Goal: Task Accomplishment & Management: Manage account settings

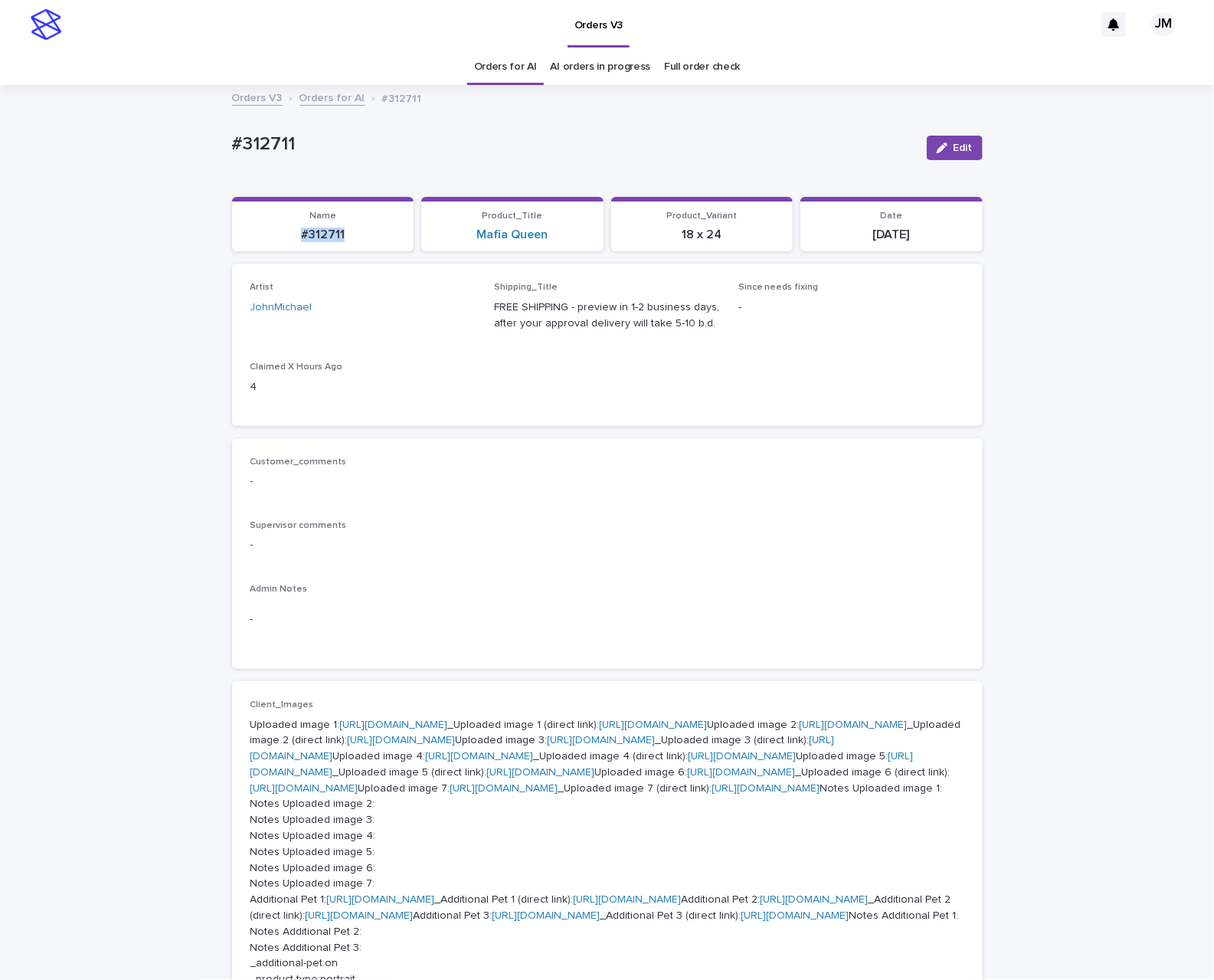
drag, startPoint x: 276, startPoint y: 234, endPoint x: 329, endPoint y: 234, distance: 53.0
click at [353, 228] on p "#312711" at bounding box center [323, 234] width 164 height 15
copy p "#312711"
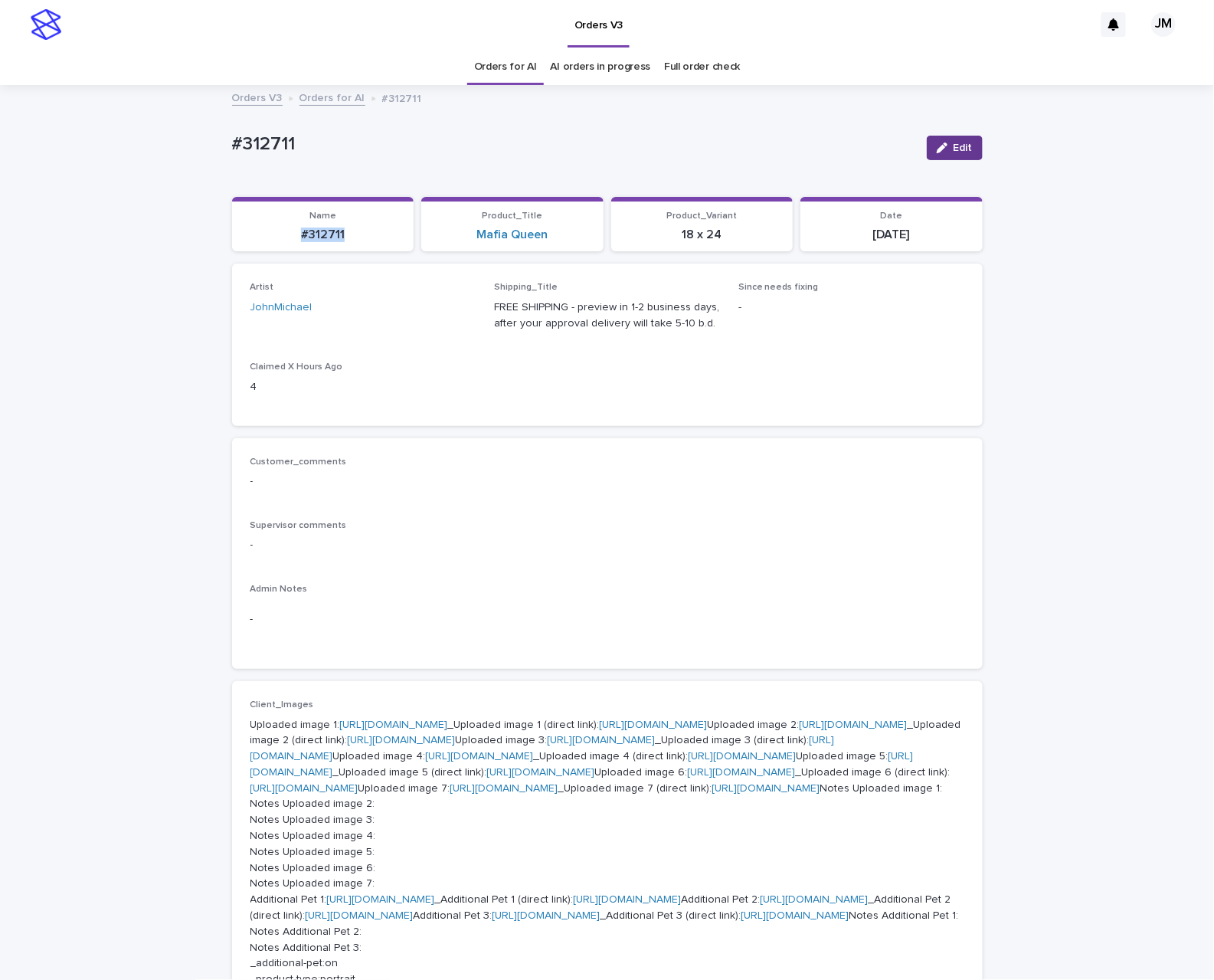
click at [936, 150] on icon "button" at bounding box center [942, 148] width 11 height 11
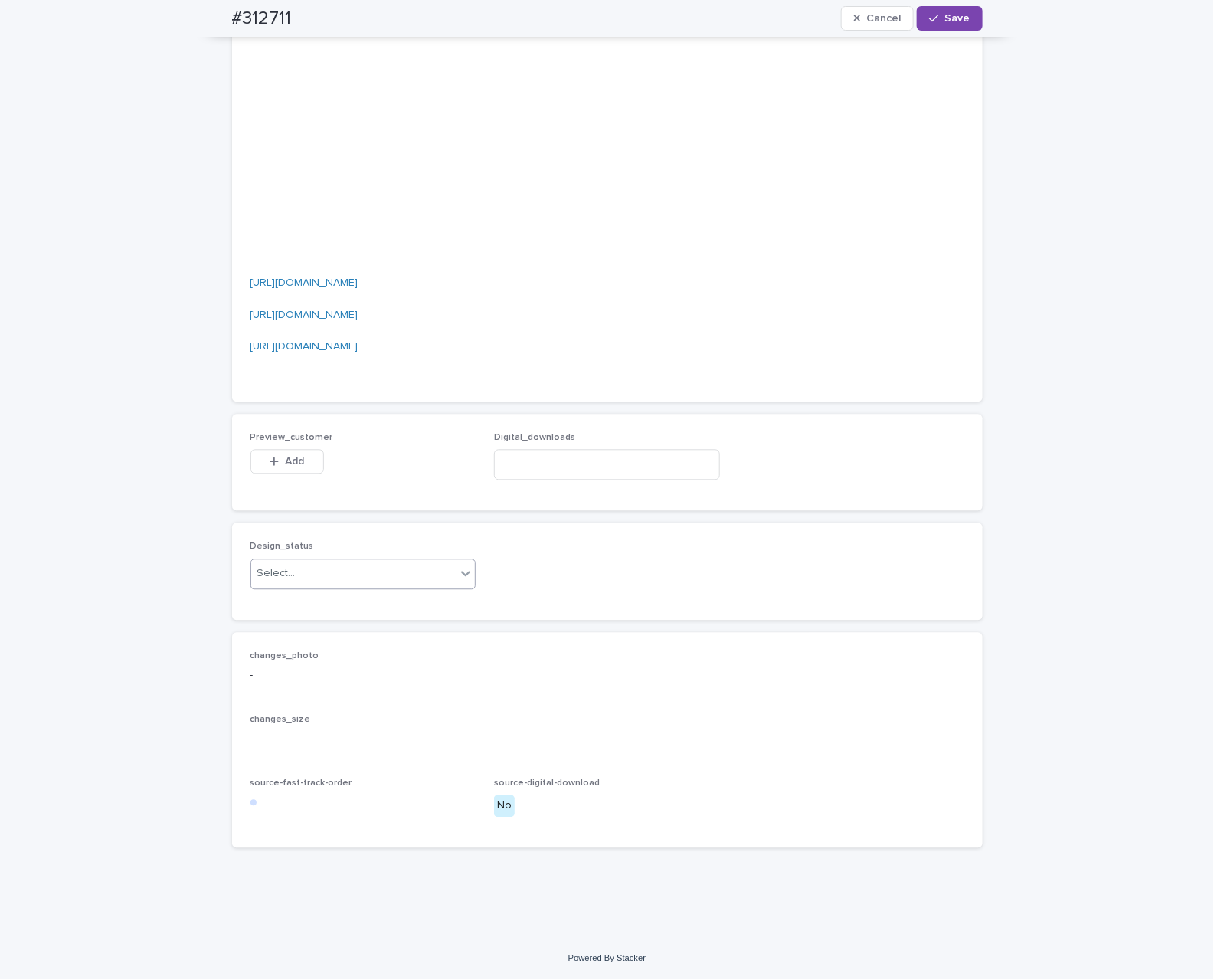
scroll to position [2151, 0]
drag, startPoint x: 311, startPoint y: 592, endPoint x: 320, endPoint y: 585, distance: 11.4
click at [311, 591] on div "Design_status Select..." at bounding box center [363, 570] width 226 height 60
click at [322, 582] on div "Select..." at bounding box center [353, 573] width 205 height 26
click at [309, 611] on div "Uploaded" at bounding box center [354, 603] width 224 height 27
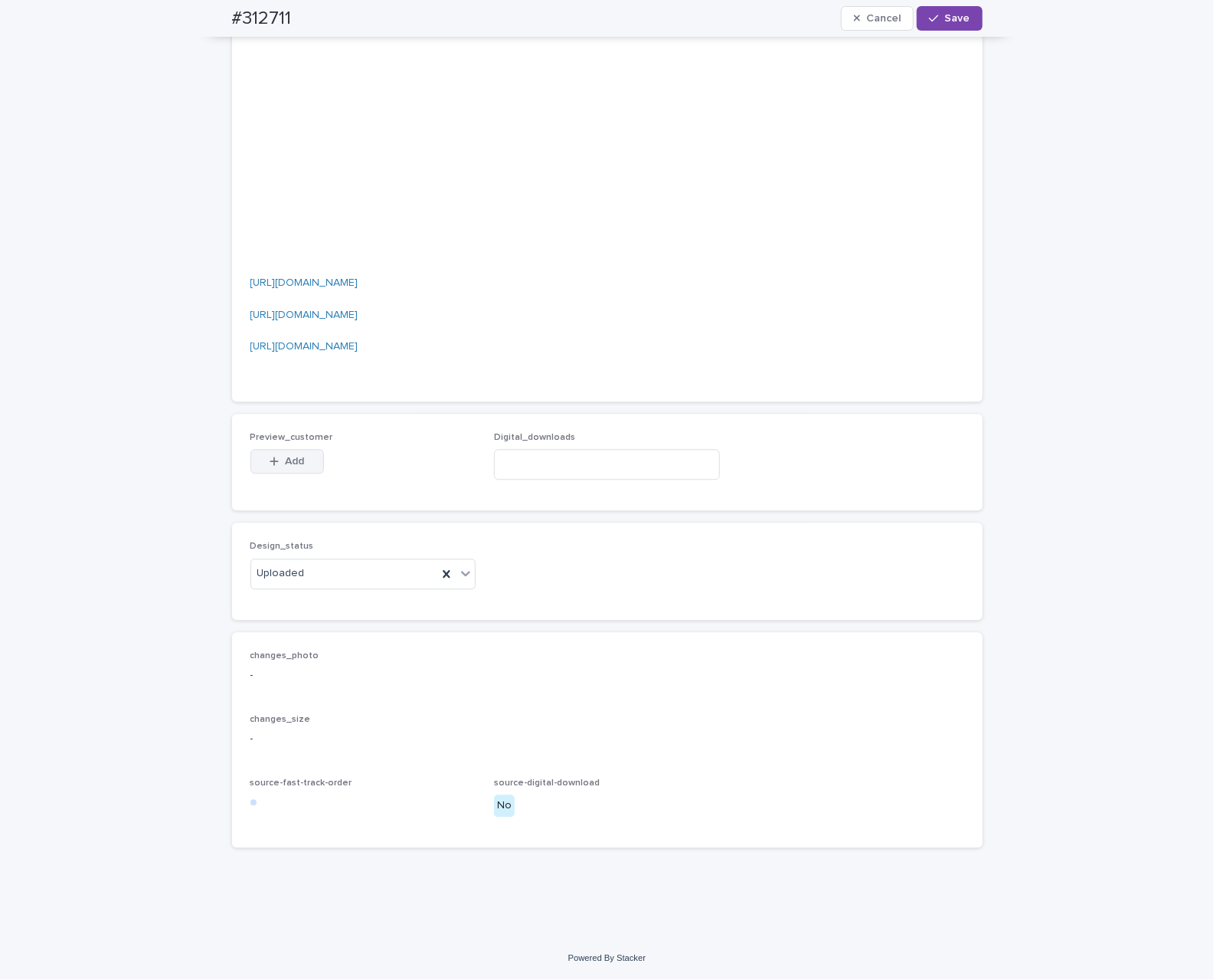
click at [268, 455] on button "Add" at bounding box center [287, 461] width 73 height 25
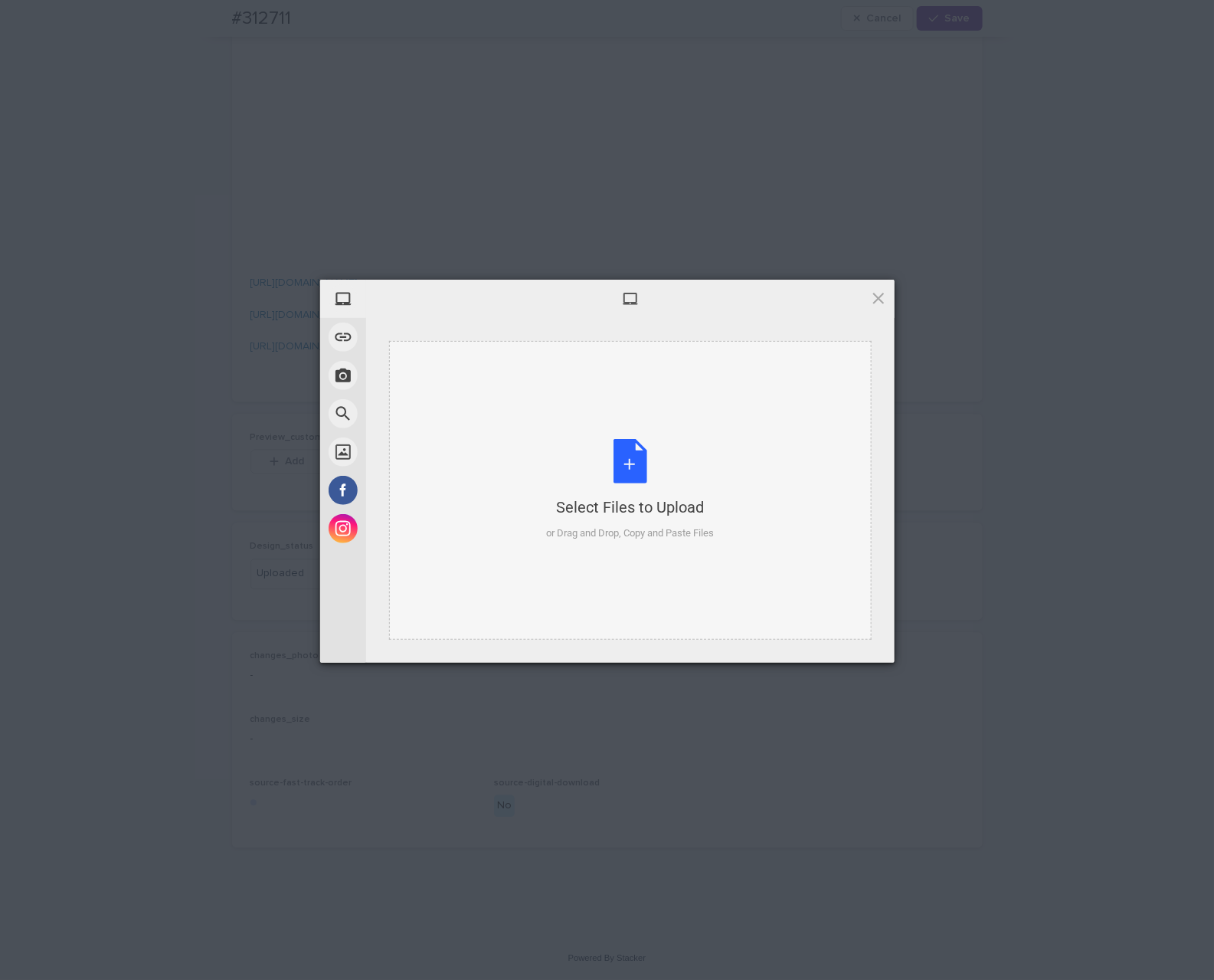
click at [736, 442] on div "Select Files to Upload or Drag and Drop, Copy and Paste Files" at bounding box center [630, 490] width 483 height 299
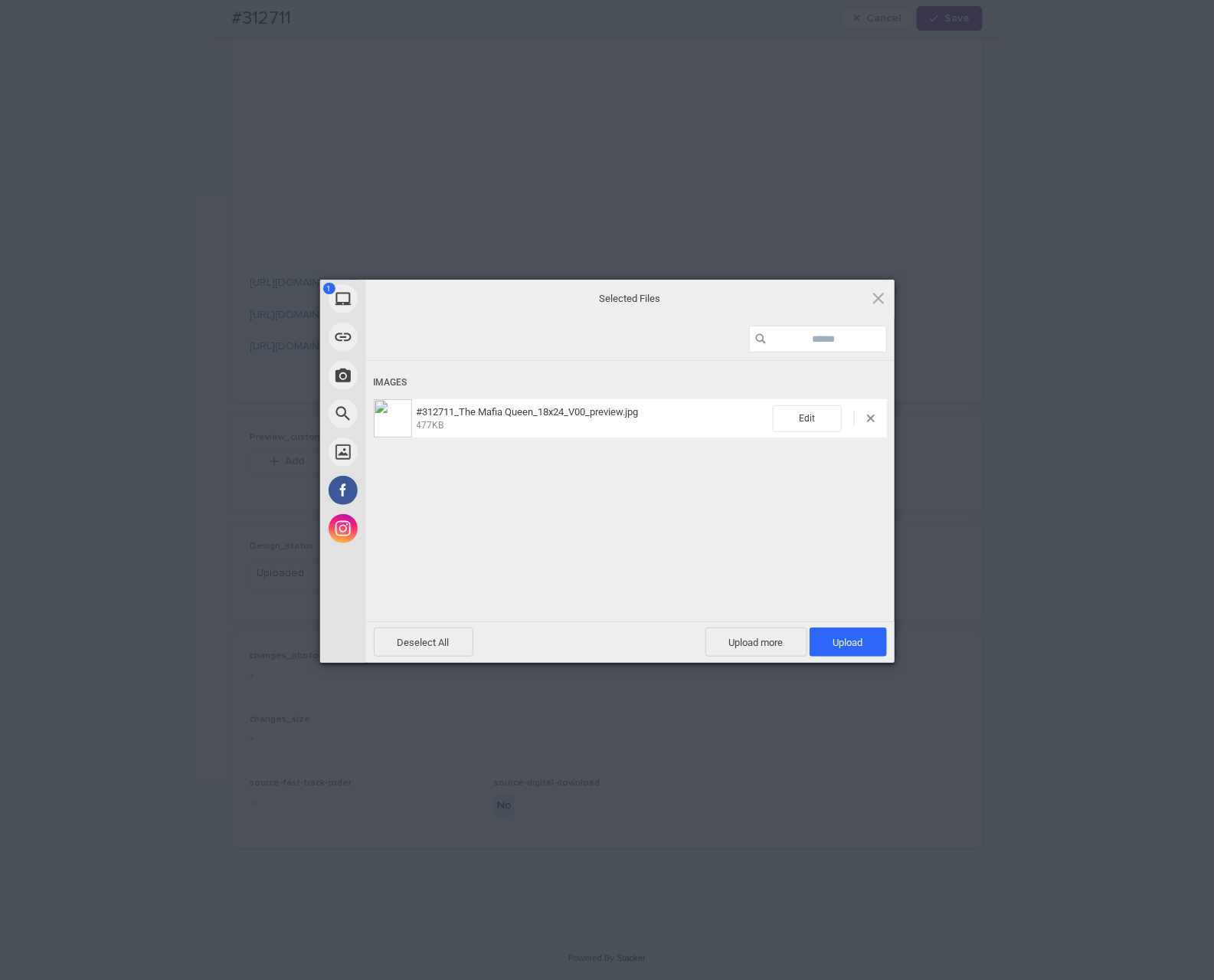
drag, startPoint x: 736, startPoint y: 442, endPoint x: 734, endPoint y: 524, distance: 82.0
click at [734, 524] on div "Images #312711_The Mafia Queen_18x24_V00_preview.jpg 477KB Edit" at bounding box center [629, 489] width 528 height 258
click at [837, 650] on span "Upload 1" at bounding box center [848, 642] width 77 height 29
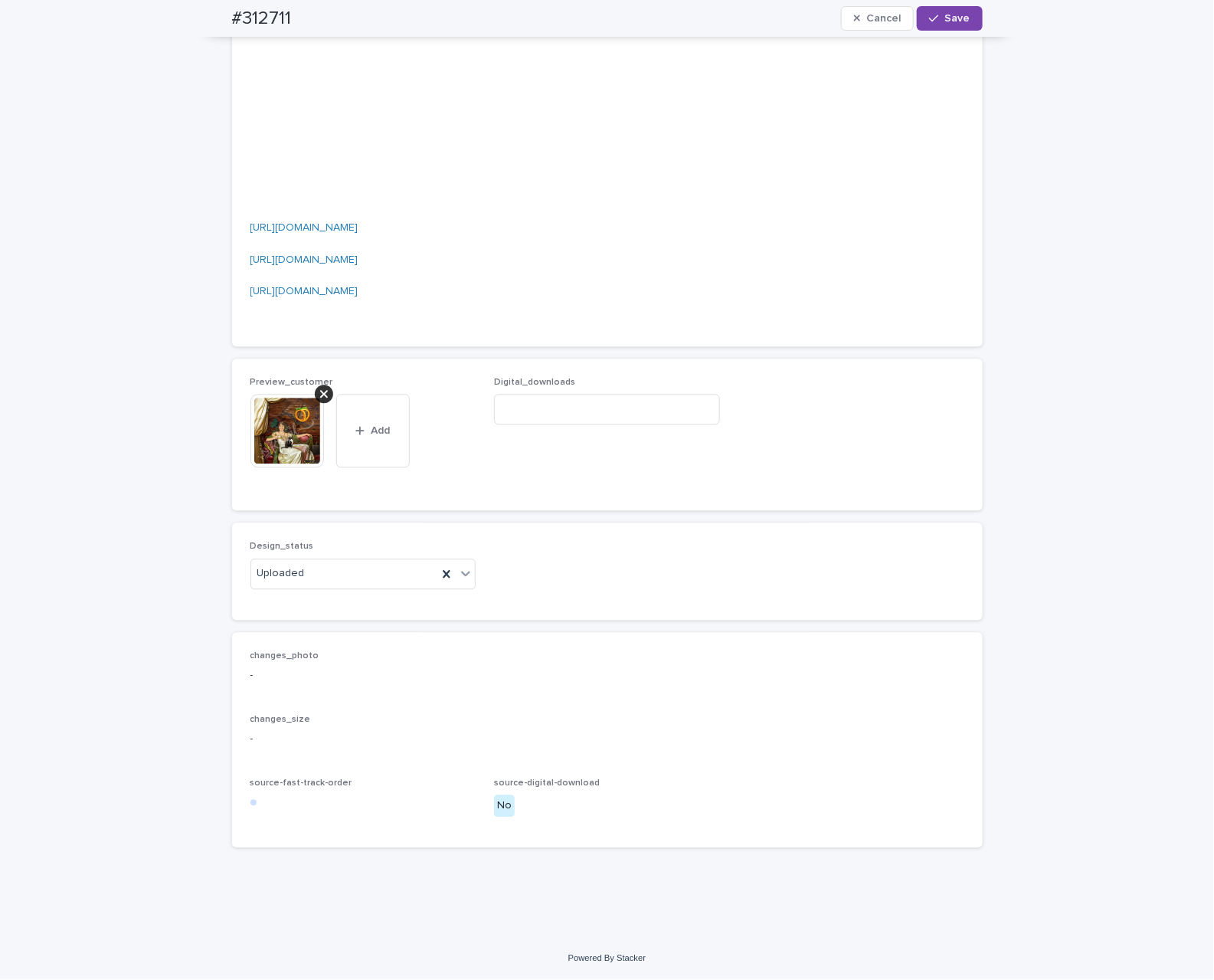
click at [947, 26] on button "Save" at bounding box center [949, 19] width 65 height 25
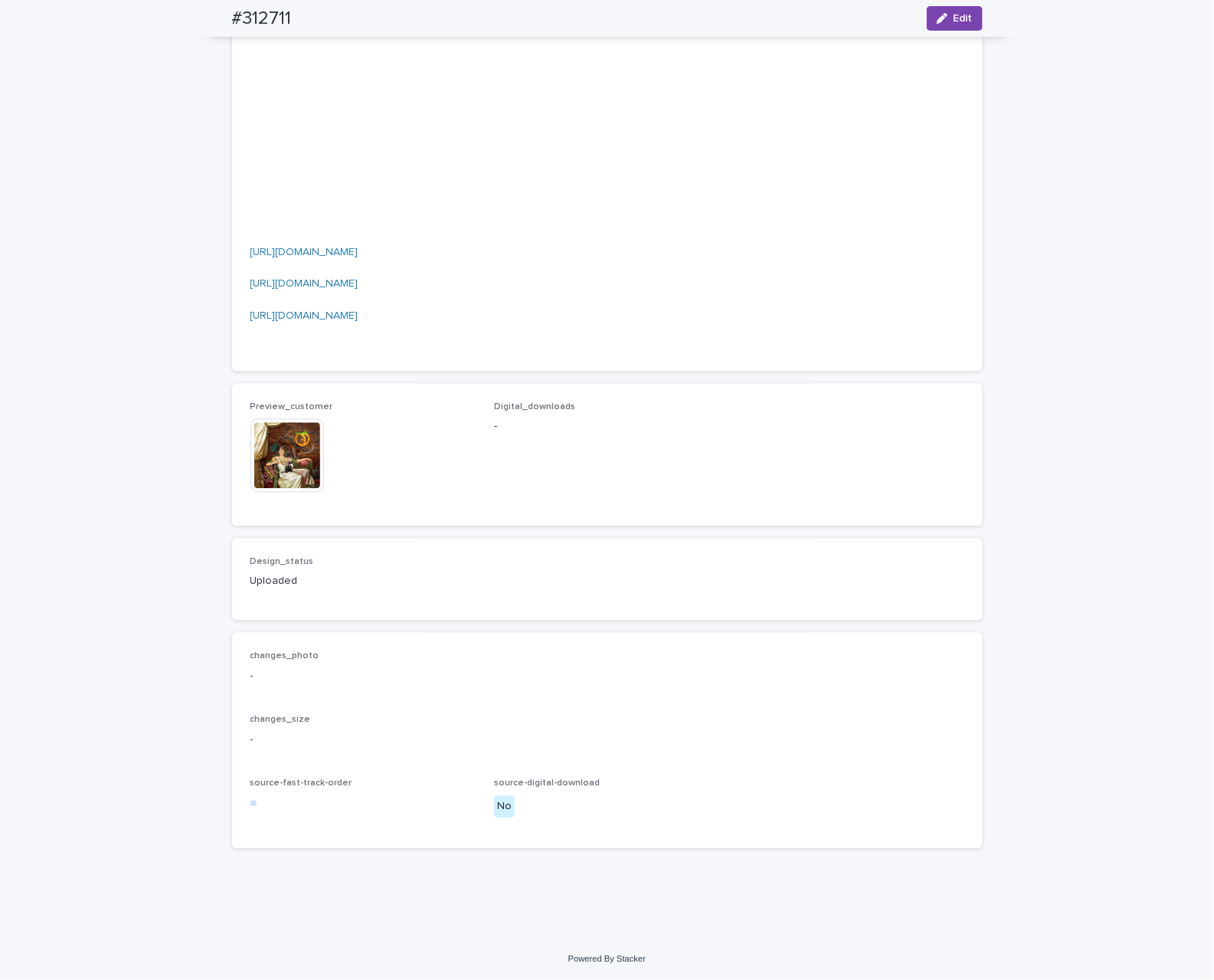
click at [281, 479] on img at bounding box center [287, 455] width 73 height 73
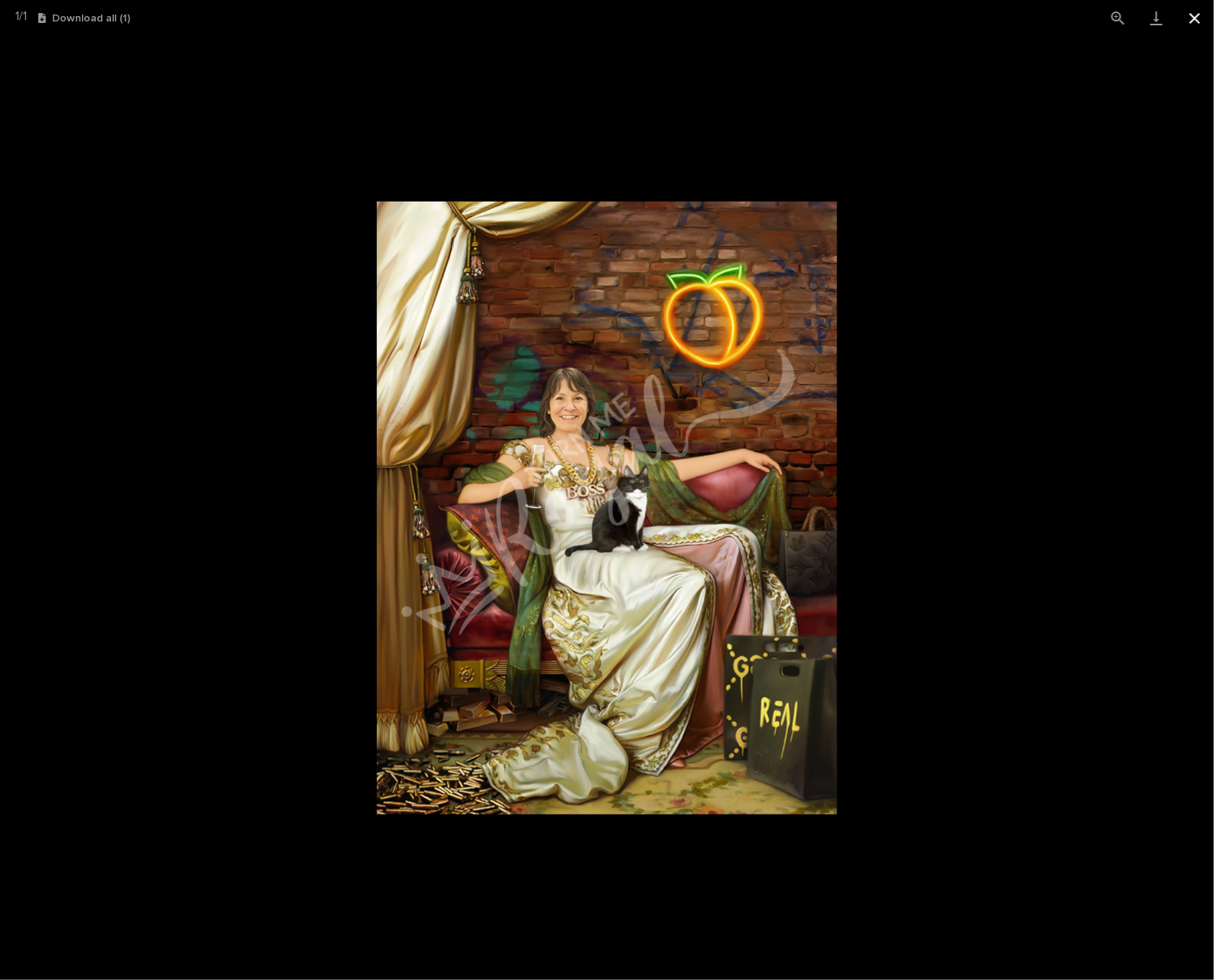
click at [1202, 12] on button "Close gallery" at bounding box center [1195, 18] width 39 height 36
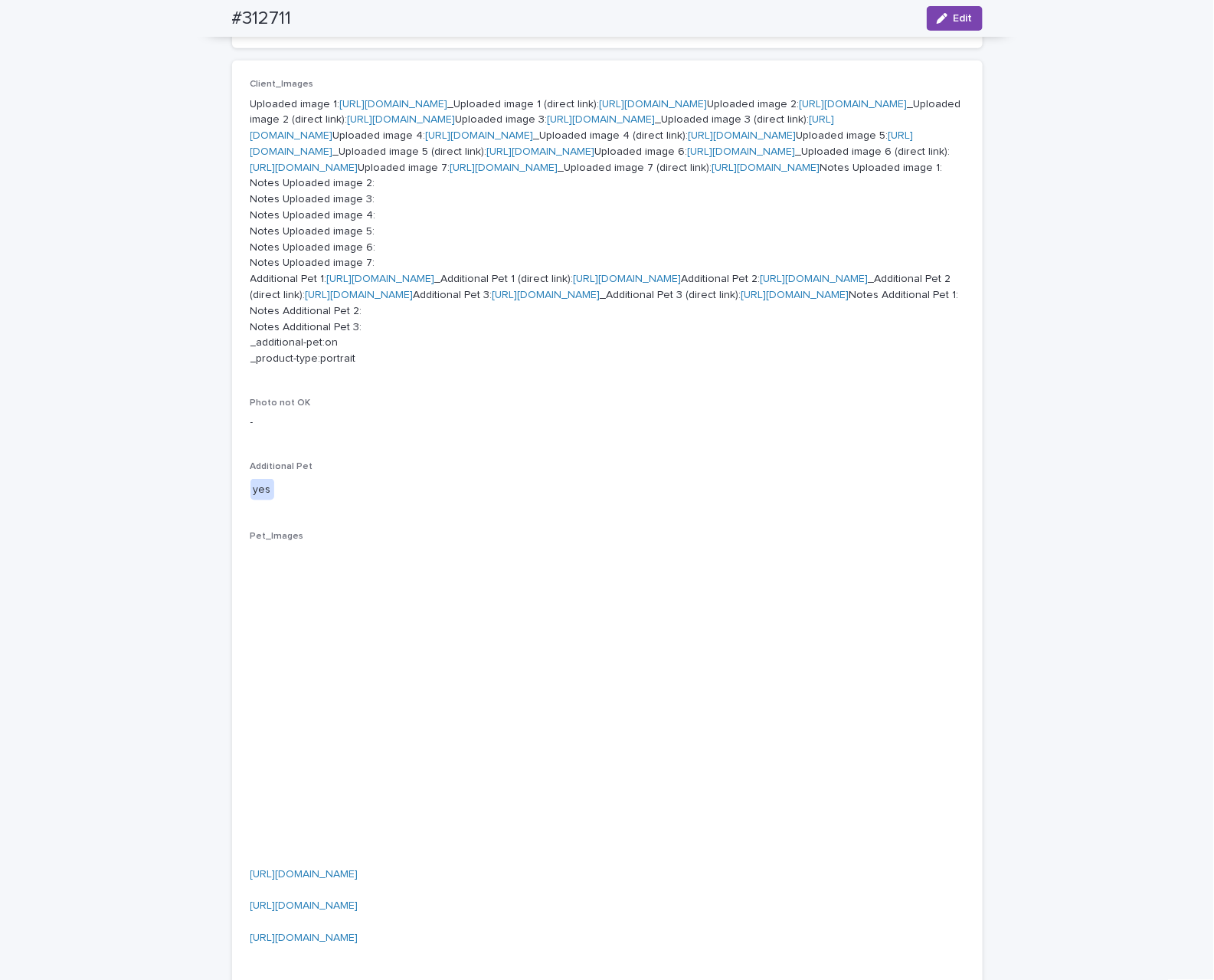
scroll to position [428, 0]
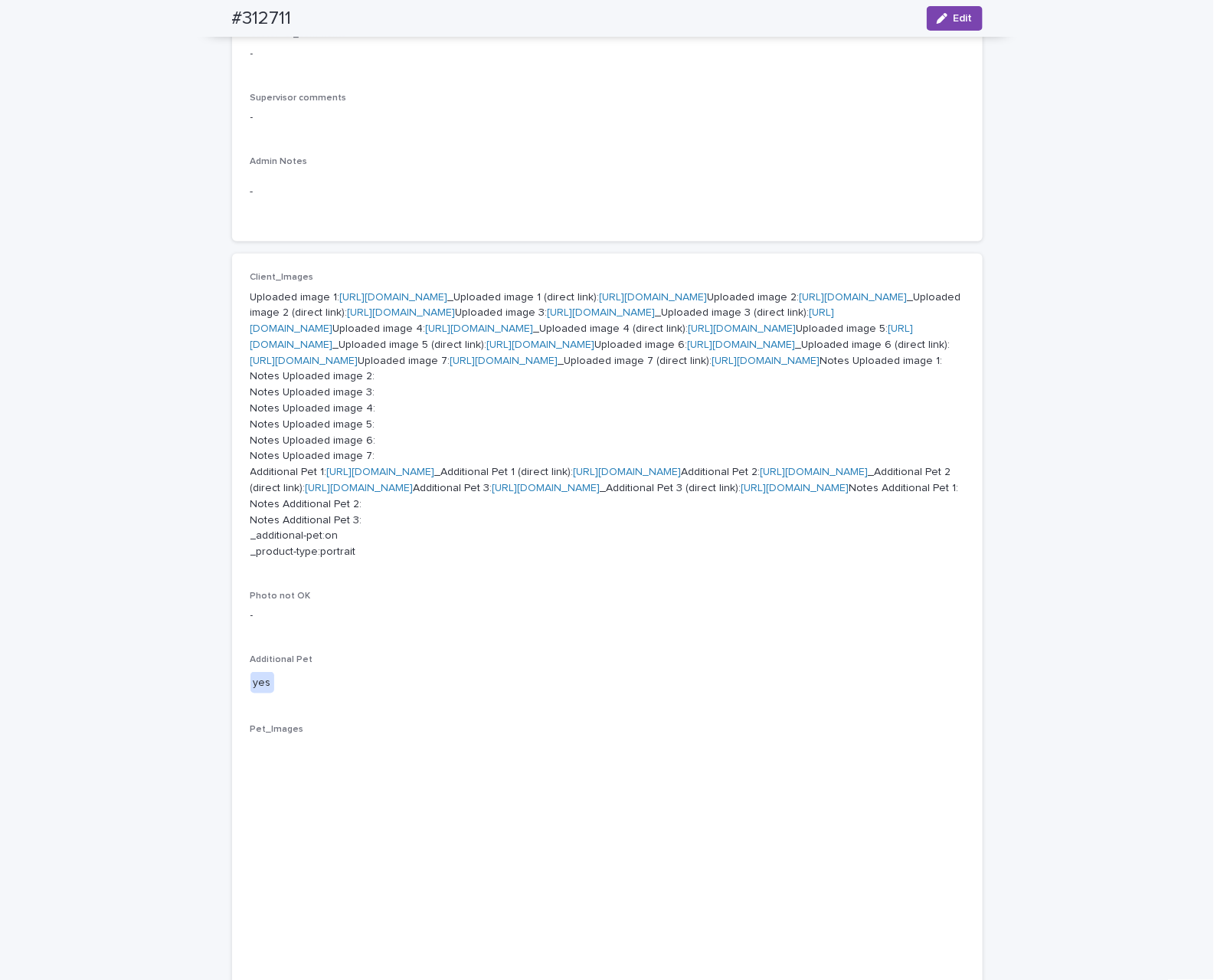
click at [663, 302] on link "[URL][DOMAIN_NAME]" at bounding box center [653, 297] width 108 height 11
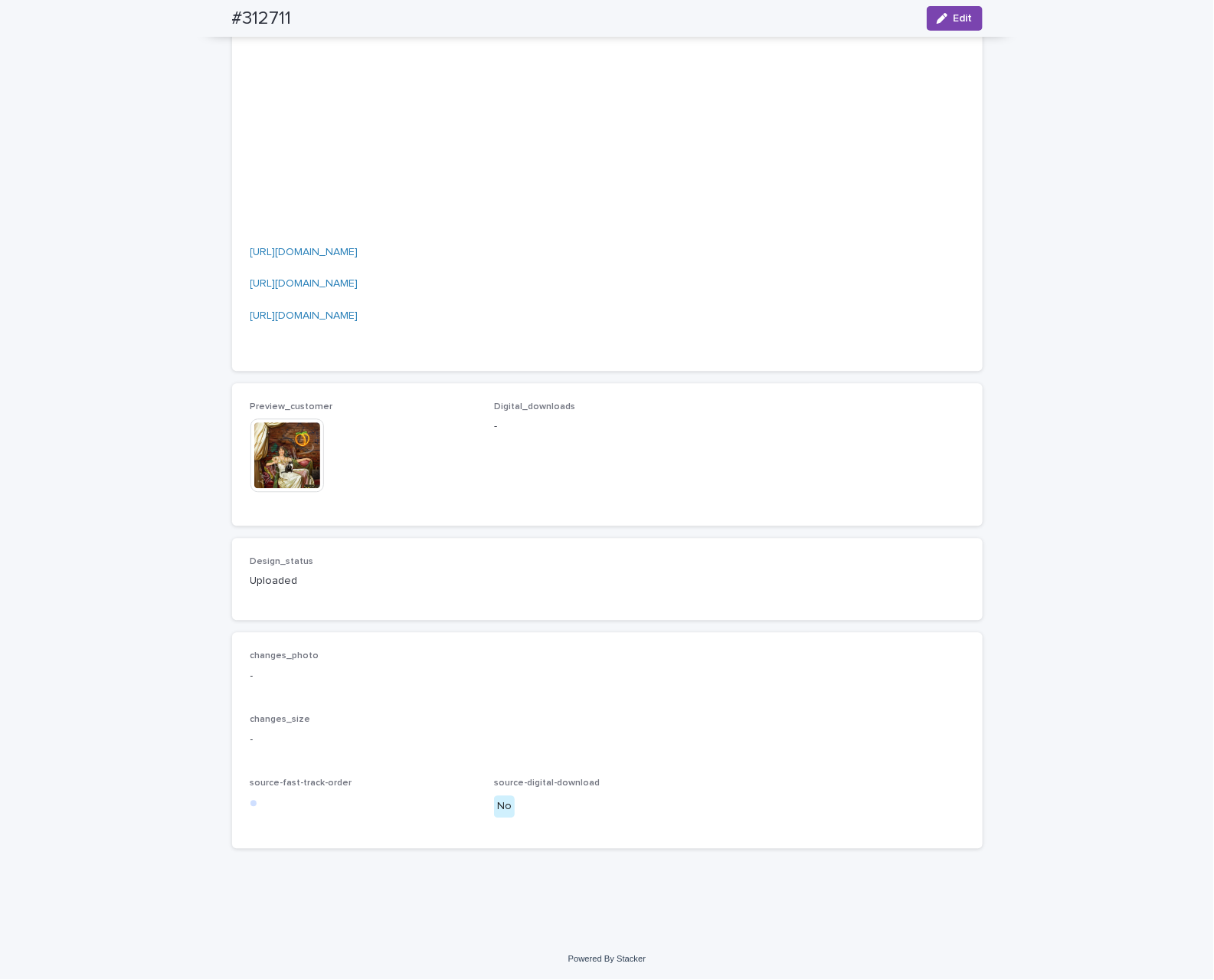
scroll to position [2165, 0]
click at [289, 443] on img at bounding box center [287, 455] width 73 height 73
